Goal: Navigation & Orientation: Understand site structure

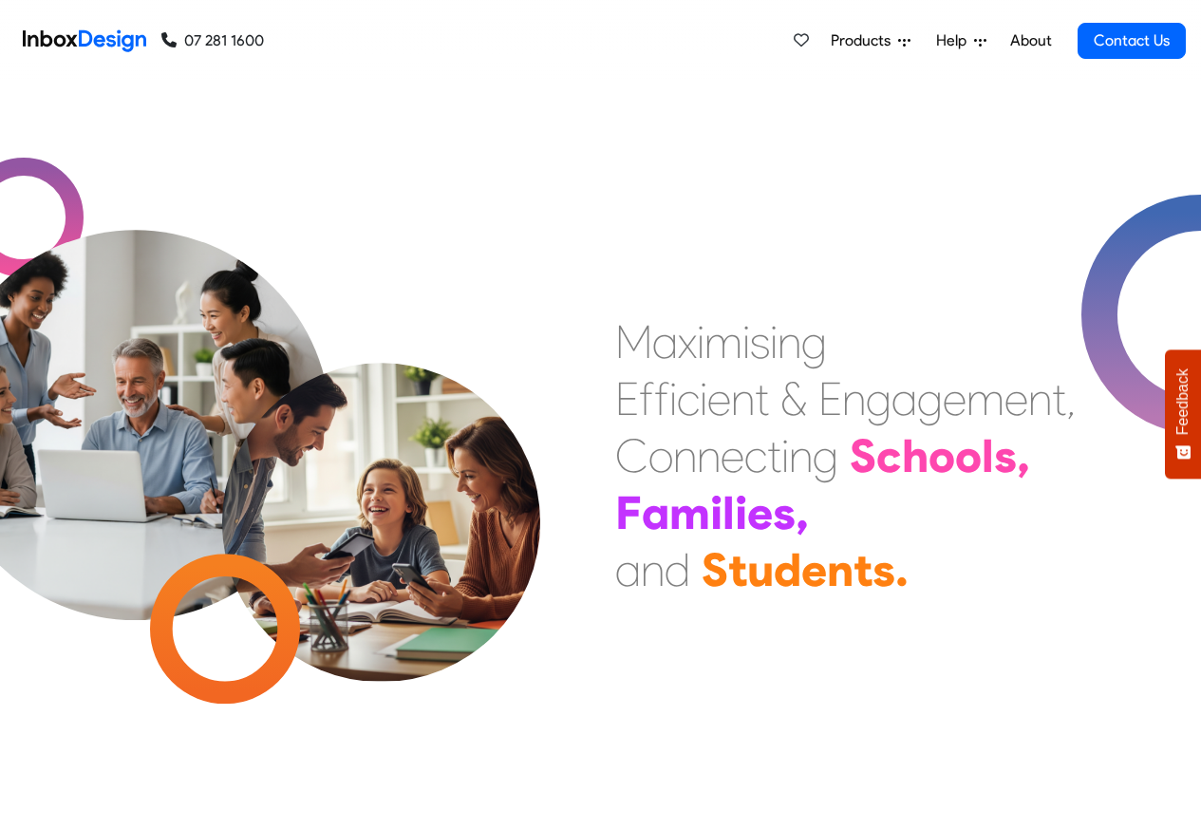
click at [836, 345] on div "M a x i m i s i n g E f f i c i e n t & E n g a g e m e n t , C o n n e c t i n…" at bounding box center [901, 455] width 601 height 285
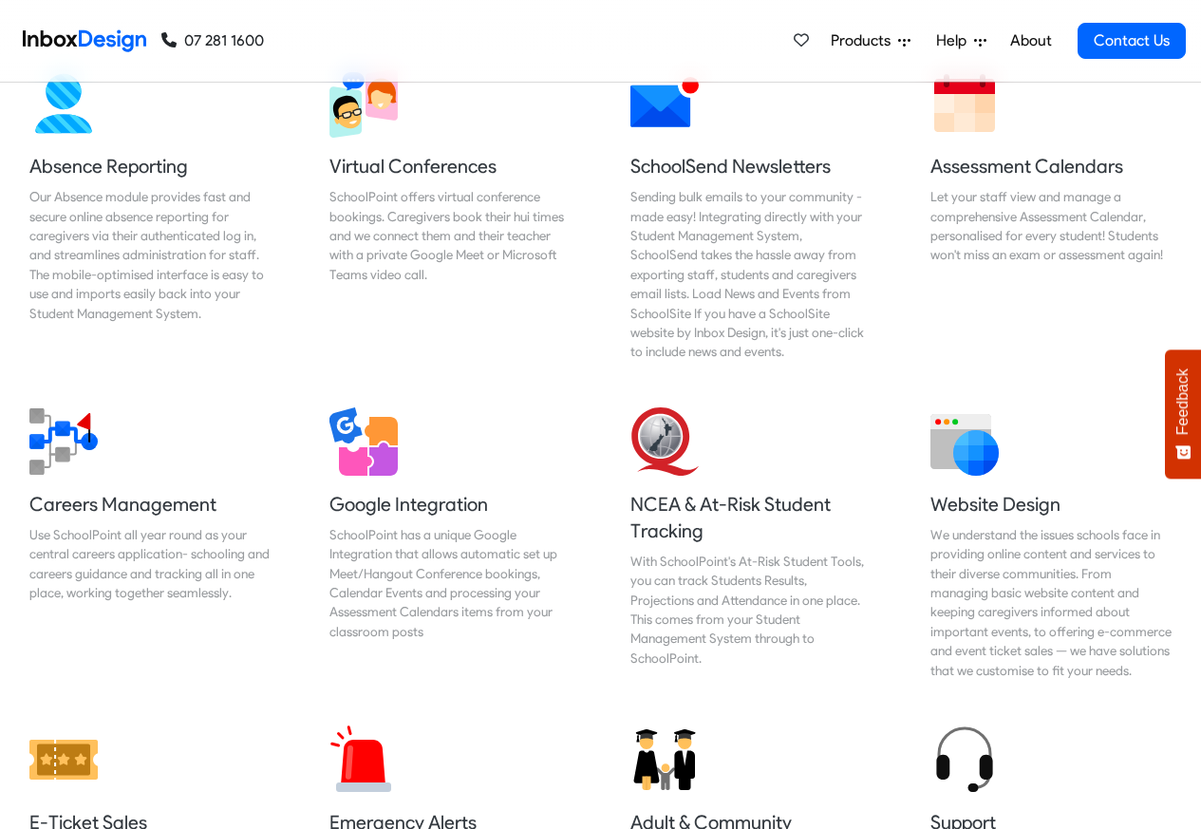
scroll to position [1595, 0]
